Goal: Complete application form: Complete application form

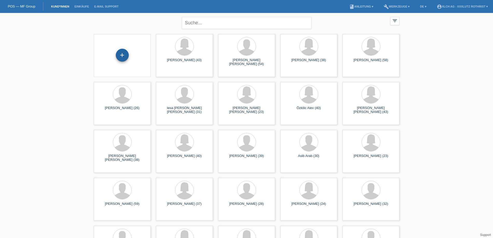
click at [126, 59] on div "+" at bounding box center [122, 55] width 13 height 13
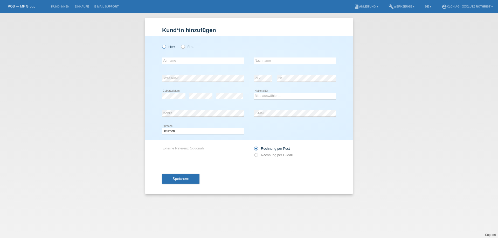
click at [161, 44] on icon at bounding box center [161, 44] width 0 height 0
click at [164, 47] on input "Herr" at bounding box center [163, 46] width 3 height 3
radio input "true"
click at [167, 59] on input "text" at bounding box center [203, 61] width 82 height 6
type input "[PERSON_NAME]"
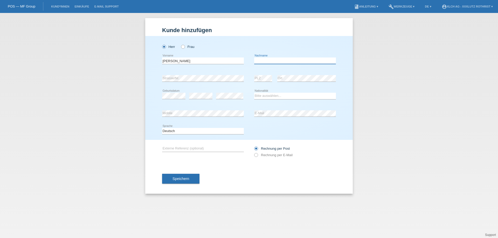
click at [275, 59] on input "text" at bounding box center [295, 61] width 82 height 6
type input "Indelicato"
click at [262, 95] on select "Bitte auswählen... Schweiz Deutschland Liechtenstein Österreich ------------ Af…" at bounding box center [295, 96] width 82 height 6
select select "IT"
click at [254, 93] on select "Bitte auswählen... Schweiz Deutschland Liechtenstein Österreich ------------ Af…" at bounding box center [295, 96] width 82 height 6
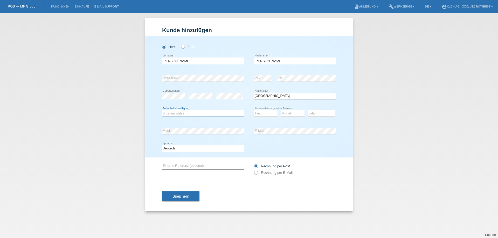
click at [200, 113] on select "Bitte auswählen... C B B - Flüchtlingsstatus Andere" at bounding box center [203, 113] width 82 height 6
click at [181, 114] on select "Bitte auswählen... C B B - Flüchtlingsstatus Andere" at bounding box center [203, 113] width 82 height 6
select select "C"
click at [162, 110] on select "Bitte auswählen... C B B - Flüchtlingsstatus Andere" at bounding box center [203, 113] width 82 height 6
click at [258, 116] on select "Tag 01 02 03 04 05 06 07 08 09 10 11" at bounding box center [265, 113] width 23 height 6
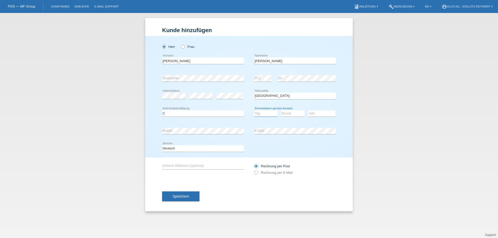
select select "01"
click at [285, 114] on select "Monat 01 02 03 04 05 06 07 08 09 10 11" at bounding box center [292, 113] width 23 height 6
select select "03"
click at [328, 114] on select "Jahr 2025 2024 2023 2022 2021 2020 2019 2018 2017 2016 2015 2014 2013 2012 2011…" at bounding box center [321, 113] width 27 height 6
select select "2004"
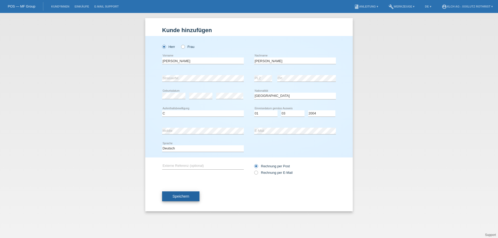
click at [181, 195] on span "Speichern" at bounding box center [180, 196] width 17 height 4
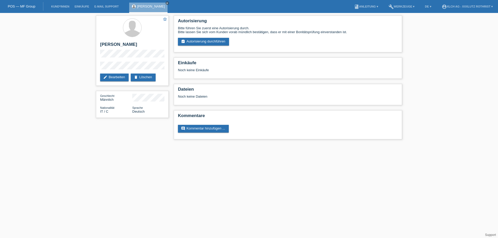
click at [217, 38] on link "assignment_turned_in Autorisierung durchführen" at bounding box center [203, 42] width 51 height 8
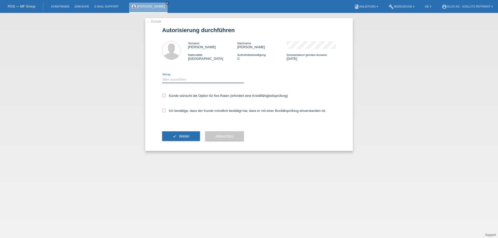
click at [176, 78] on select "Bitte auswählen CHF 1.00 - CHF 499.00 CHF 500.00 - CHF 1'999.00 CHF 2'000.00 - …" at bounding box center [203, 79] width 82 height 6
select select "3"
click at [162, 76] on select "Bitte auswählen CHF 1.00 - CHF 499.00 CHF 500.00 - CHF 1'999.00 CHF 2'000.00 - …" at bounding box center [203, 79] width 82 height 6
click at [180, 111] on label "Ich bestätige, dass der Kunde mündlich bestätigt hat, dass er mit einer Bonität…" at bounding box center [244, 111] width 164 height 4
click at [165, 111] on input "Ich bestätige, dass der Kunde mündlich bestätigt hat, dass er mit einer Bonität…" at bounding box center [163, 110] width 3 height 3
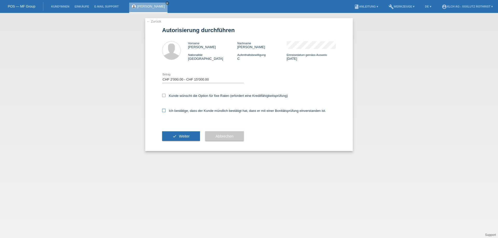
checkbox input "true"
click at [188, 94] on label "Kunde wünscht die Option für fixe Raten (erfordert eine Kreditfähigkeitsprüfung)" at bounding box center [225, 96] width 126 height 4
click at [165, 94] on input "Kunde wünscht die Option für fixe Raten (erfordert eine Kreditfähigkeitsprüfung)" at bounding box center [163, 95] width 3 height 3
checkbox input "true"
click at [177, 132] on button "check Weiter" at bounding box center [181, 136] width 38 height 10
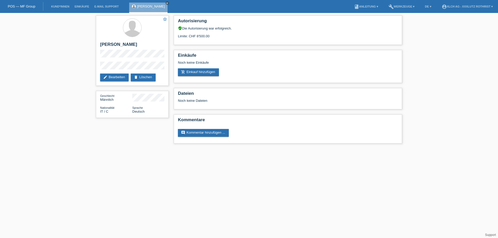
click at [220, 149] on html "POS — MF Group Kund*innen Einkäufe E-Mail Support Alessio Indelicato close menu" at bounding box center [249, 74] width 498 height 149
click at [420, 144] on div "star_border Alessio Indelicato edit Bearbeiten delete Löschen Geschlecht Männli…" at bounding box center [249, 81] width 498 height 136
click at [197, 72] on link "add_shopping_cart Einkauf hinzufügen" at bounding box center [198, 72] width 41 height 8
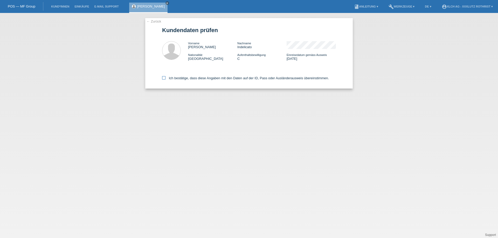
click at [176, 77] on label "Ich bestätige, dass diese Angaben mit den Daten auf der ID, Pass oder Ausländer…" at bounding box center [245, 78] width 167 height 4
click at [165, 77] on input "Ich bestätige, dass diese Angaben mit den Daten auf der ID, Pass oder Ausländer…" at bounding box center [163, 77] width 3 height 3
checkbox input "true"
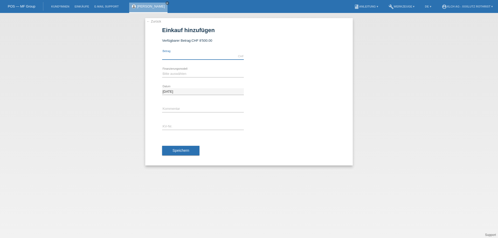
click at [187, 58] on input "text" at bounding box center [203, 56] width 82 height 6
type input "4400.00"
click at [187, 73] on select "Bitte auswählen Kauf auf Rechnung mit Teilzahlungsoption Fixe Raten - Zinsübern…" at bounding box center [203, 74] width 82 height 6
click at [266, 64] on div "4400.00 CHF error Betrag" at bounding box center [249, 57] width 174 height 18
click at [197, 76] on select "Bitte auswählen Kauf auf Rechnung mit Teilzahlungsoption Fixe Raten - Zinsübern…" at bounding box center [203, 74] width 82 height 6
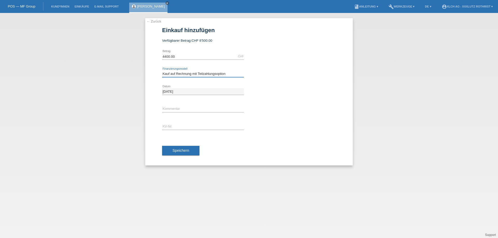
click at [162, 71] on select "Bitte auswählen Kauf auf Rechnung mit Teilzahlungsoption Fixe Raten - Zinsübern…" at bounding box center [203, 74] width 82 height 6
click at [217, 76] on select "Bitte auswählen Kauf auf Rechnung mit Teilzahlungsoption Fixe Raten - Zinsübern…" at bounding box center [203, 74] width 82 height 6
click at [162, 71] on select "Bitte auswählen Kauf auf Rechnung mit Teilzahlungsoption Fixe Raten - Zinsübern…" at bounding box center [203, 74] width 82 height 6
click at [220, 75] on select "Bitte auswählen Kauf auf Rechnung mit Teilzahlungsoption Fixe Raten - Zinsübern…" at bounding box center [203, 74] width 82 height 6
select select "109"
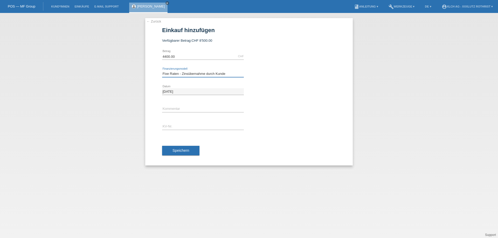
click at [162, 71] on select "Bitte auswählen Kauf auf Rechnung mit Teilzahlungsoption Fixe Raten - Zinsübern…" at bounding box center [203, 74] width 82 height 6
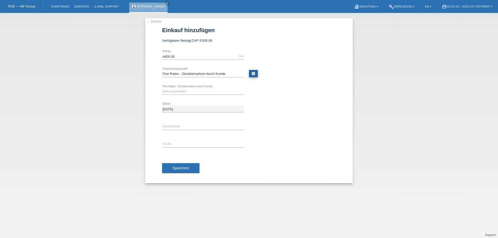
click at [253, 73] on link "calculate" at bounding box center [253, 73] width 9 height 7
type input "4400.00"
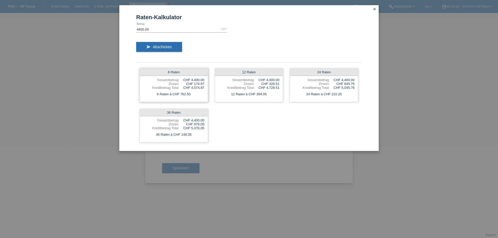
drag, startPoint x: 190, startPoint y: 94, endPoint x: 179, endPoint y: 94, distance: 11.7
click at [179, 94] on div "6 Raten à CHF 762.50" at bounding box center [174, 94] width 68 height 7
click at [203, 95] on div "6 Raten à CHF 762.50" at bounding box center [174, 94] width 68 height 7
click at [373, 8] on icon "close" at bounding box center [374, 9] width 4 height 4
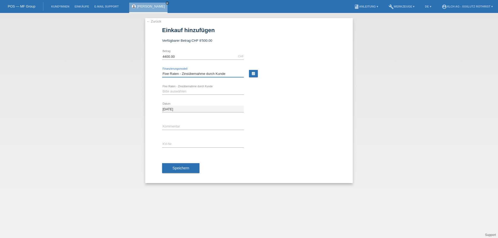
click at [190, 75] on select "Bitte auswählen Kauf auf Rechnung mit Teilzahlungsoption Fixe Raten - Zinsübern…" at bounding box center [203, 74] width 82 height 6
select select "108"
click at [162, 71] on select "Bitte auswählen Kauf auf Rechnung mit Teilzahlungsoption Fixe Raten - Zinsübern…" at bounding box center [203, 74] width 82 height 6
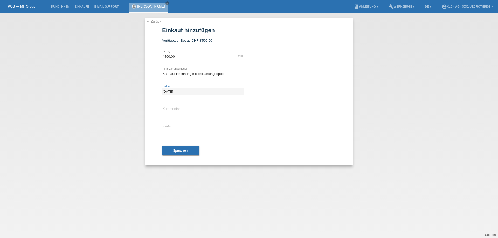
click at [200, 92] on input "03.10.2025" at bounding box center [203, 91] width 82 height 6
click at [186, 106] on input "text" at bounding box center [203, 109] width 82 height 6
type input "Finanziert durch 351m"
click at [173, 125] on input "text" at bounding box center [203, 127] width 82 height 6
type input "R1SLB9"
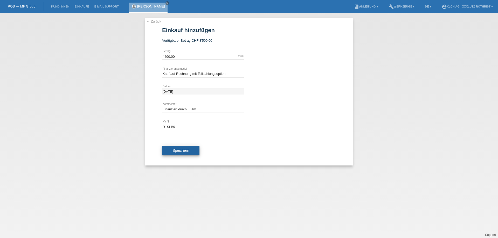
click at [191, 149] on button "Speichern" at bounding box center [180, 151] width 37 height 10
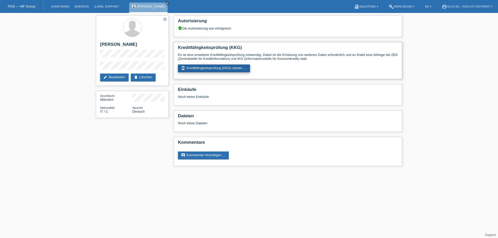
click at [221, 69] on link "perm_device_information Kreditfähigkeitsprüfung (KKG) starten ..." at bounding box center [214, 69] width 72 height 8
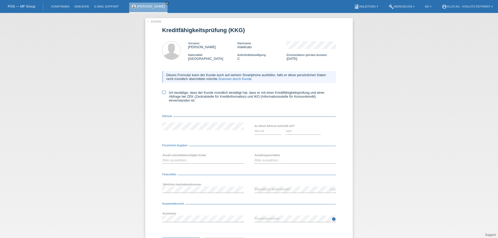
click at [162, 92] on icon at bounding box center [163, 92] width 3 height 3
click at [162, 92] on input "Ich bestätige, dass der Kunde mündlich bestätigt hat, dass er mit einer Kreditf…" at bounding box center [163, 92] width 3 height 3
checkbox input "true"
click at [262, 135] on div "Monat 01 02 03 04 05 06 07 08 09 10 11 12 error" at bounding box center [267, 132] width 27 height 18
click at [262, 132] on select "Monat 01 02 03 04 05 06 07 08 09 10" at bounding box center [267, 131] width 27 height 6
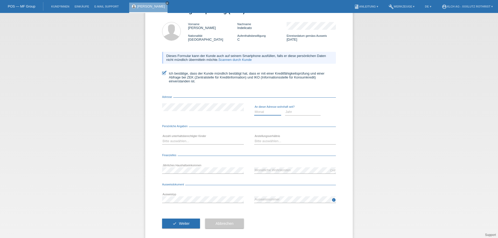
scroll to position [25, 0]
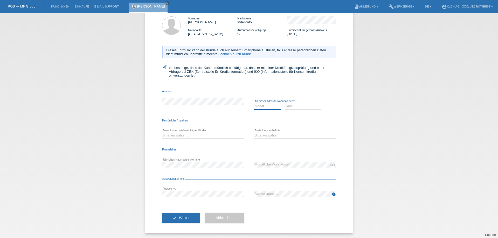
click at [261, 108] on select "Monat 01 02 03 04 05 06 07 08 09 10" at bounding box center [267, 106] width 27 height 6
select select "02"
click at [254, 103] on select "Monat 01 02 03 04 05 06 07 08 09 10" at bounding box center [267, 106] width 27 height 6
click at [295, 108] on select "Jahr 2025 2024 2023 2022 2021 2020 2019 2018 2017 2016 2015 2014 2013 2012 2011…" at bounding box center [303, 106] width 36 height 6
select select "2024"
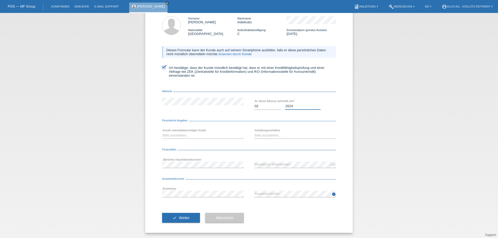
click at [285, 103] on select "Jahr 2025 2024 2023 2022 2021 2020 2019 2018 2017 2016 2015 2014 2013 2012 2011…" at bounding box center [303, 106] width 36 height 6
click at [197, 136] on select "Bitte auswählen... 0 1 2 3 4 5 6 7 8 9" at bounding box center [203, 135] width 82 height 6
select select "0"
click at [162, 132] on select "Bitte auswählen... 0 1 2 3 4 5 6 7 8 9" at bounding box center [203, 135] width 82 height 6
click at [285, 134] on select "Bitte auswählen... Unbefristet Befristet Lehrling/Student Pensioniert Nicht arb…" at bounding box center [295, 135] width 82 height 6
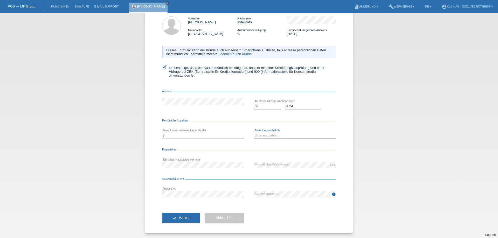
select select "UNLIMITED"
click at [254, 132] on select "Bitte auswählen... Unbefristet Befristet Lehrling/Student Pensioniert Nicht arb…" at bounding box center [295, 135] width 82 height 6
click at [180, 168] on icon at bounding box center [203, 168] width 82 height 0
click at [261, 159] on div "CHF error Monatliche Wohnkosten" at bounding box center [295, 165] width 82 height 18
click at [172, 215] on button "check Weiter" at bounding box center [181, 218] width 38 height 10
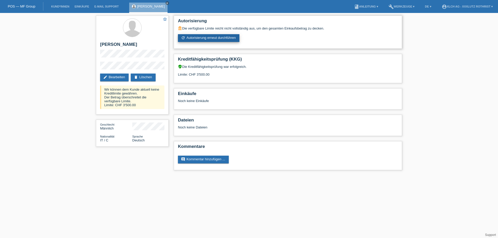
click at [217, 41] on link "refresh Autorisierung erneut durchführen" at bounding box center [208, 38] width 61 height 8
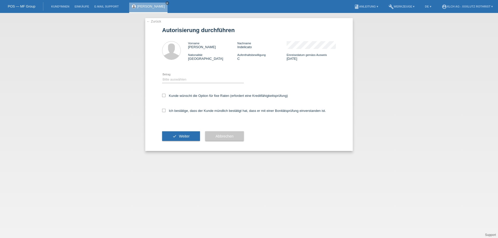
click at [194, 76] on div "Bitte auswählen CHF 1.00 - CHF 499.00 CHF 500.00 - CHF 1'999.00 CHF 2'000.00 - …" at bounding box center [203, 80] width 82 height 18
click at [195, 80] on select "Bitte auswählen CHF 1.00 - CHF 499.00 CHF 500.00 - CHF 1'999.00 CHF 2'000.00 - …" at bounding box center [203, 79] width 82 height 6
select select "3"
click at [162, 76] on select "Bitte auswählen CHF 1.00 - CHF 499.00 CHF 500.00 - CHF 1'999.00 CHF 2'000.00 - …" at bounding box center [203, 79] width 82 height 6
drag, startPoint x: 194, startPoint y: 111, endPoint x: 194, endPoint y: 104, distance: 7.8
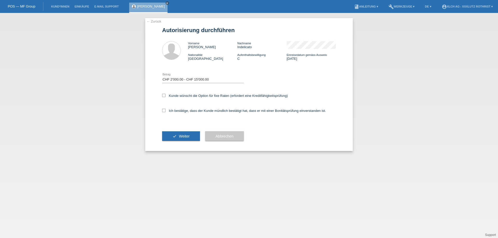
click at [194, 112] on label "Ich bestätige, dass der Kunde mündlich bestätigt hat, dass er mit einer Bonität…" at bounding box center [244, 111] width 164 height 4
click at [198, 92] on div "Kunde wünscht die Option für fixe Raten (erfordert eine Kreditfähigkeitsprüfung)" at bounding box center [249, 96] width 174 height 15
click at [200, 97] on label "Kunde wünscht die Option für fixe Raten (erfordert eine Kreditfähigkeitsprüfung)" at bounding box center [225, 96] width 126 height 4
click at [165, 97] on input "Kunde wünscht die Option für fixe Raten (erfordert eine Kreditfähigkeitsprüfung)" at bounding box center [163, 95] width 3 height 3
checkbox input "true"
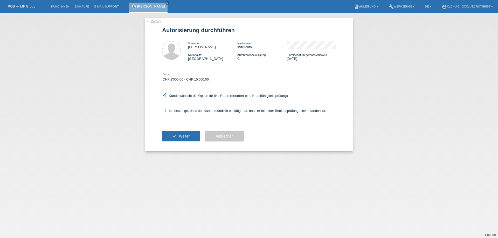
click at [195, 112] on label "Ich bestätige, dass der Kunde mündlich bestätigt hat, dass er mit einer Bonität…" at bounding box center [244, 111] width 164 height 4
click at [165, 112] on input "Ich bestätige, dass der Kunde mündlich bestätigt hat, dass er mit einer Bonität…" at bounding box center [163, 110] width 3 height 3
checkbox input "true"
click at [188, 129] on div "check Weiter" at bounding box center [181, 136] width 38 height 30
drag, startPoint x: 188, startPoint y: 129, endPoint x: 187, endPoint y: 137, distance: 7.8
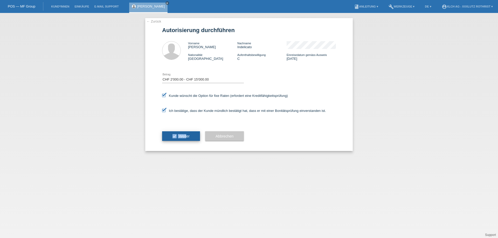
click at [187, 137] on div "check Weiter" at bounding box center [181, 136] width 38 height 30
click at [187, 137] on span "Weiter" at bounding box center [184, 136] width 11 height 4
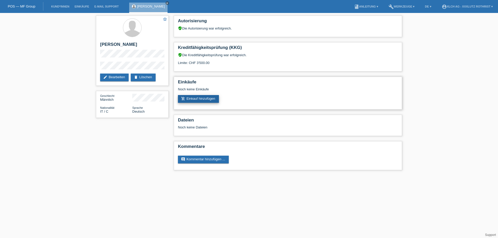
click at [198, 102] on link "add_shopping_cart Einkauf hinzufügen" at bounding box center [198, 99] width 41 height 8
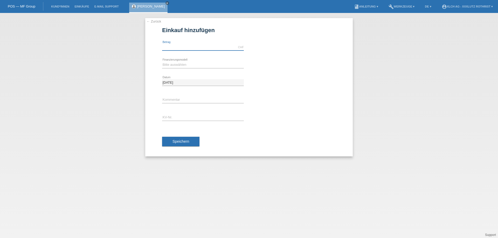
click at [175, 44] on input "text" at bounding box center [203, 47] width 82 height 6
type input "3500.00"
click at [205, 65] on select "Bitte auswählen Kauf auf Rechnung mit Teilzahlungsoption Fixe Raten - Zinsübern…" at bounding box center [203, 65] width 82 height 6
select select "108"
click at [162, 62] on select "Bitte auswählen Kauf auf Rechnung mit Teilzahlungsoption Fixe Raten - Zinsübern…" at bounding box center [203, 65] width 82 height 6
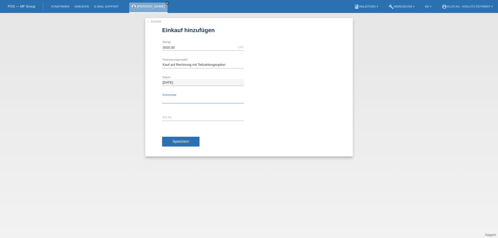
click at [200, 97] on input "text" at bounding box center [203, 100] width 82 height 6
type input "FINANZIERT DURCH 351M"
click at [178, 119] on input "text" at bounding box center [203, 118] width 82 height 6
type input "R1SLB9"
click at [185, 141] on span "Speichern" at bounding box center [180, 141] width 17 height 4
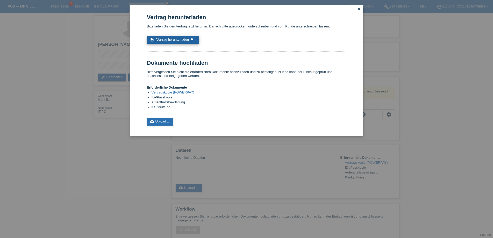
click at [187, 38] on span "Vertrag herunterladen" at bounding box center [172, 40] width 33 height 4
click at [359, 10] on icon "close" at bounding box center [359, 9] width 4 height 4
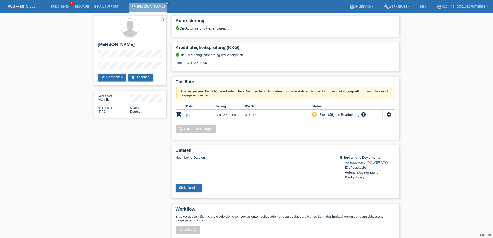
click at [416, 60] on div "star_border [PERSON_NAME] edit Bearbeiten delete Löschen Geschlecht Männlich Na…" at bounding box center [246, 147] width 493 height 269
